Goal: Transaction & Acquisition: Subscribe to service/newsletter

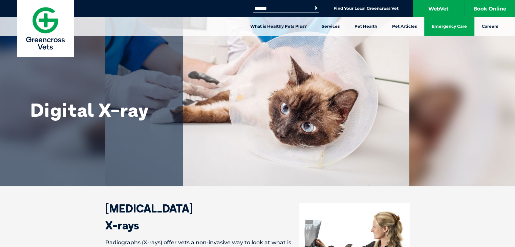
click at [444, 23] on link "Emergency Care" at bounding box center [449, 26] width 50 height 19
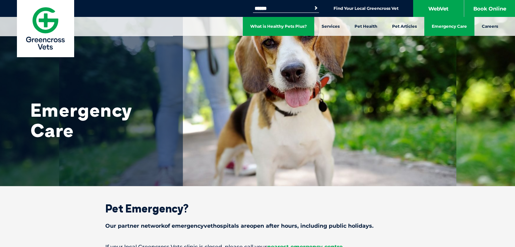
click at [281, 27] on link "What is Healthy Pets Plus?" at bounding box center [278, 26] width 71 height 19
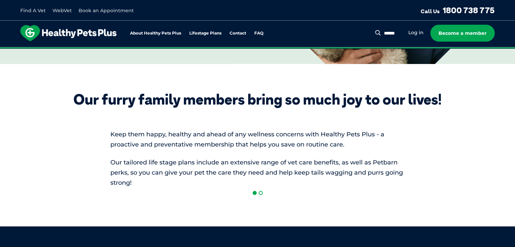
scroll to position [185, 0]
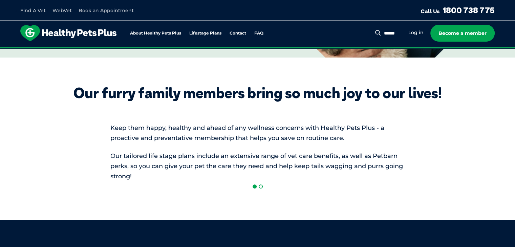
click at [260, 186] on span at bounding box center [260, 186] width 4 height 4
click at [456, 25] on link "Become a member" at bounding box center [462, 33] width 64 height 17
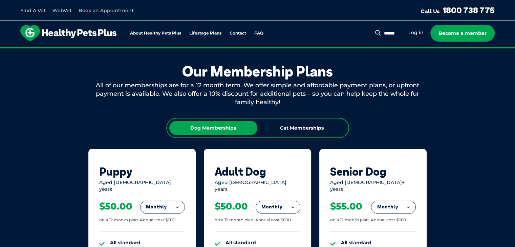
scroll to position [369, 0]
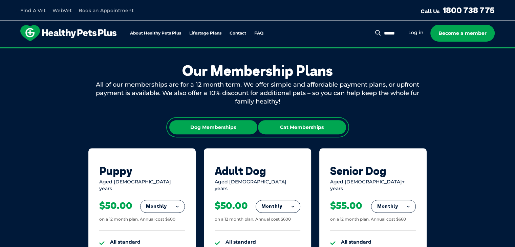
click at [317, 132] on div "Cat Memberships" at bounding box center [302, 127] width 88 height 14
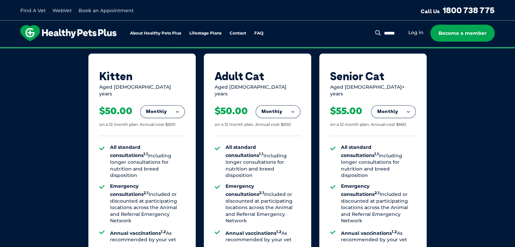
scroll to position [464, 0]
click at [284, 111] on button "Monthly" at bounding box center [278, 112] width 44 height 12
click at [279, 150] on li "Yearly" at bounding box center [278, 158] width 44 height 16
click at [287, 107] on button "Yearly" at bounding box center [278, 112] width 44 height 12
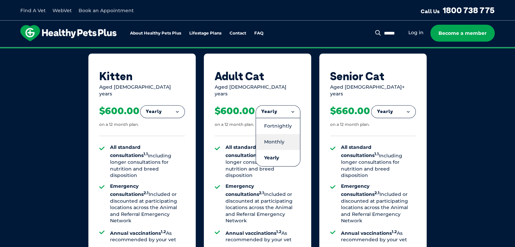
click at [274, 137] on li "Monthly" at bounding box center [278, 142] width 44 height 16
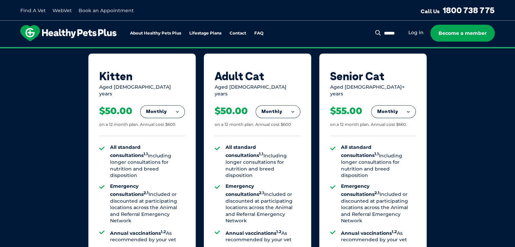
click at [276, 108] on button "Monthly" at bounding box center [278, 112] width 44 height 12
click at [269, 121] on li "Fortnightly" at bounding box center [278, 126] width 44 height 16
click at [290, 106] on button "Fortnightly" at bounding box center [276, 112] width 48 height 12
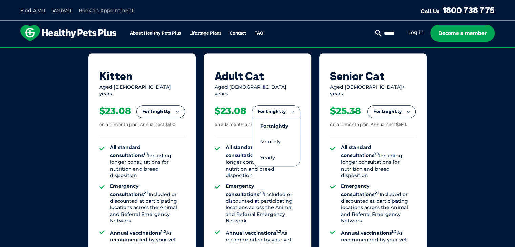
click at [295, 90] on div "Aged [DEMOGRAPHIC_DATA] years" at bounding box center [257, 90] width 86 height 13
click at [289, 106] on button "Fortnightly" at bounding box center [276, 112] width 48 height 12
click at [281, 137] on li "Monthly" at bounding box center [276, 142] width 48 height 16
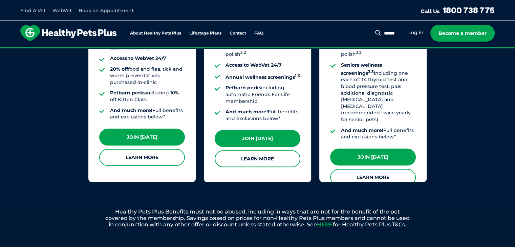
scroll to position [670, 0]
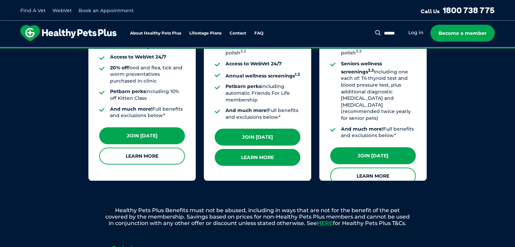
click at [279, 149] on link "Learn More" at bounding box center [257, 157] width 86 height 17
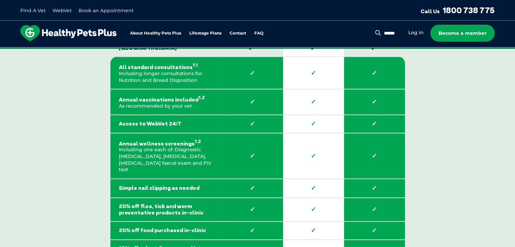
scroll to position [1034, 0]
